Goal: Find specific page/section: Find specific page/section

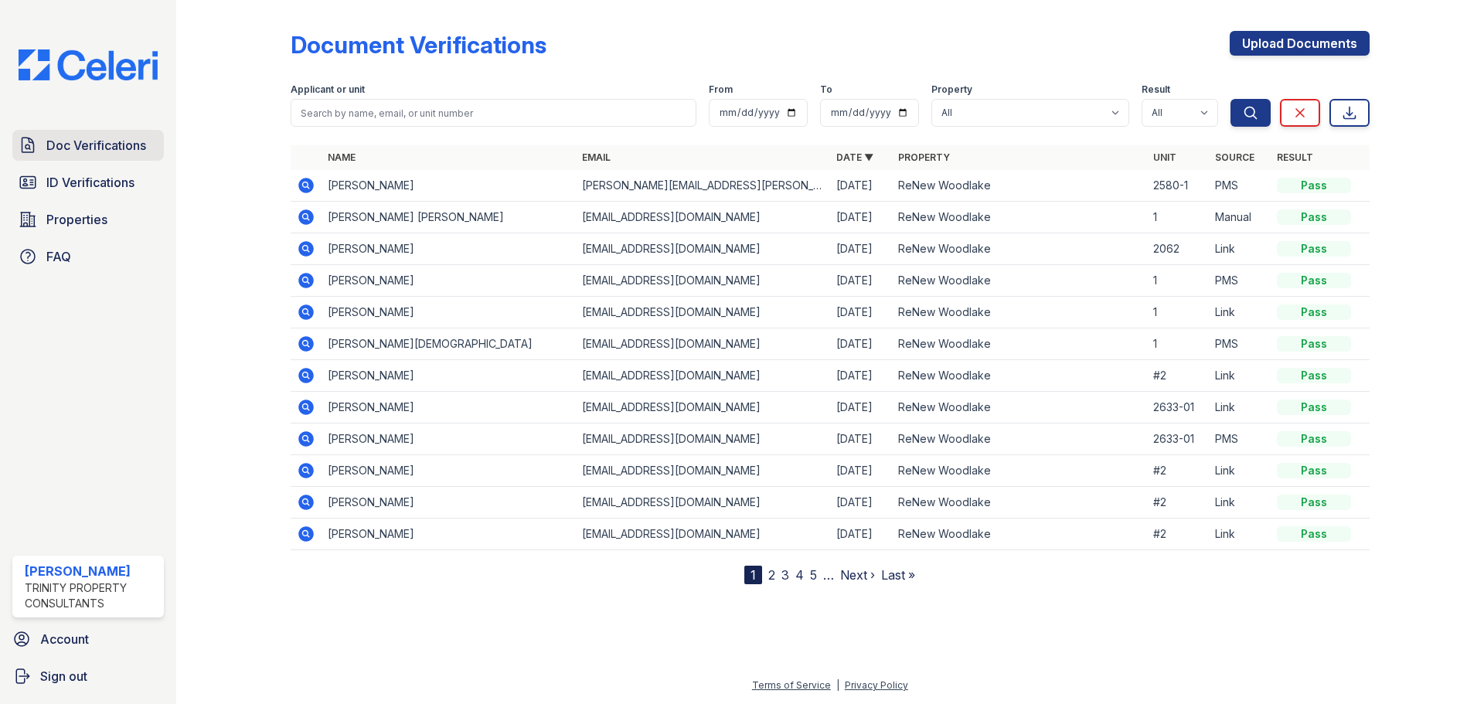
drag, startPoint x: 125, startPoint y: 148, endPoint x: 160, endPoint y: 154, distance: 35.3
click at [125, 148] on span "Doc Verifications" at bounding box center [96, 145] width 100 height 19
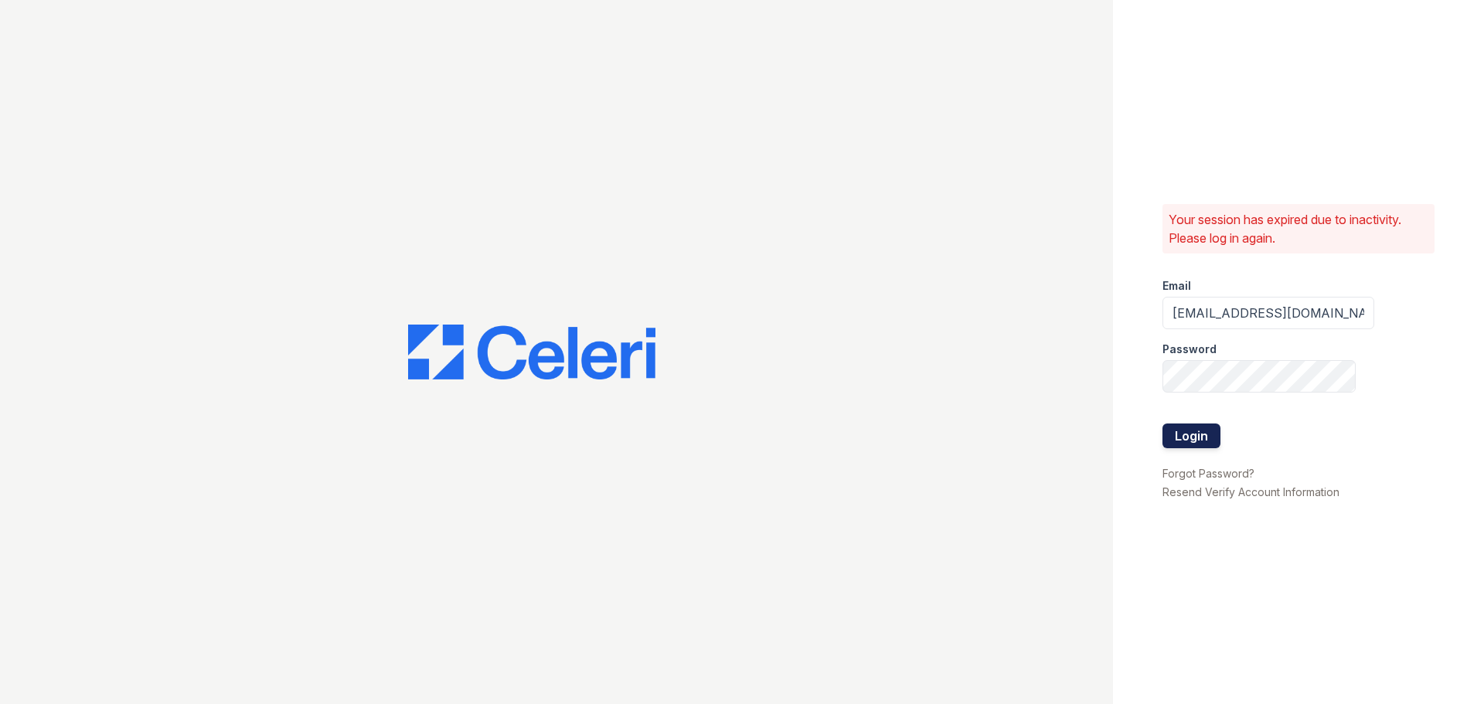
click at [1204, 432] on button "Login" at bounding box center [1191, 436] width 58 height 25
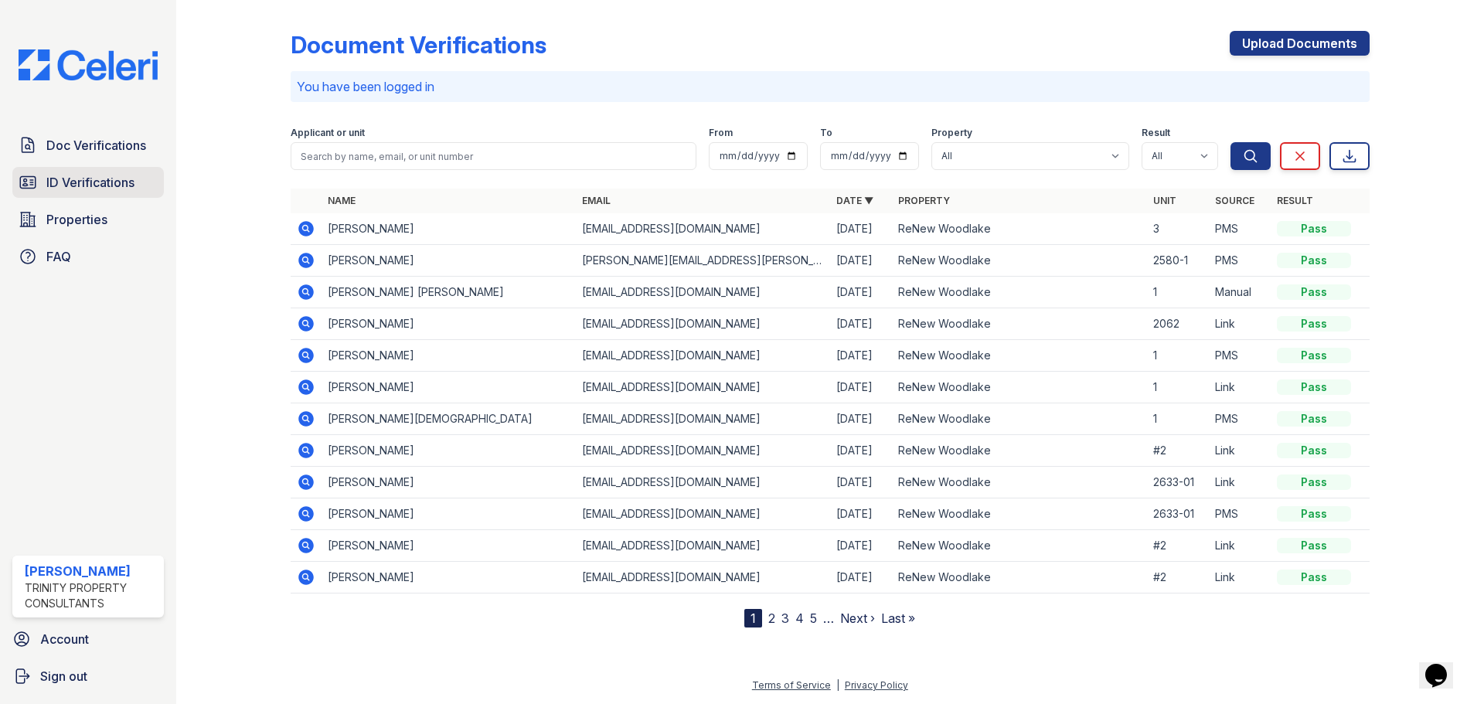
click at [80, 181] on span "ID Verifications" at bounding box center [90, 182] width 88 height 19
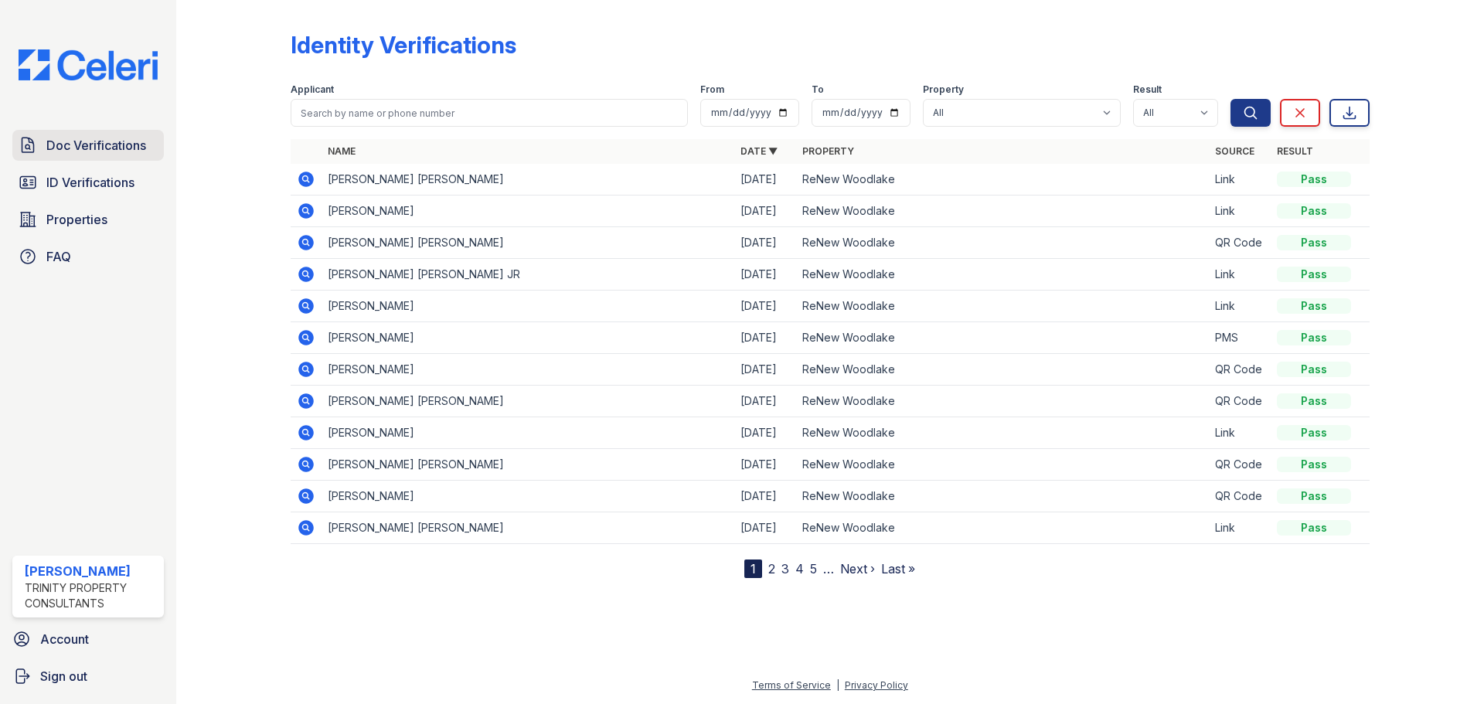
click at [93, 145] on span "Doc Verifications" at bounding box center [96, 145] width 100 height 19
